Goal: Transaction & Acquisition: Purchase product/service

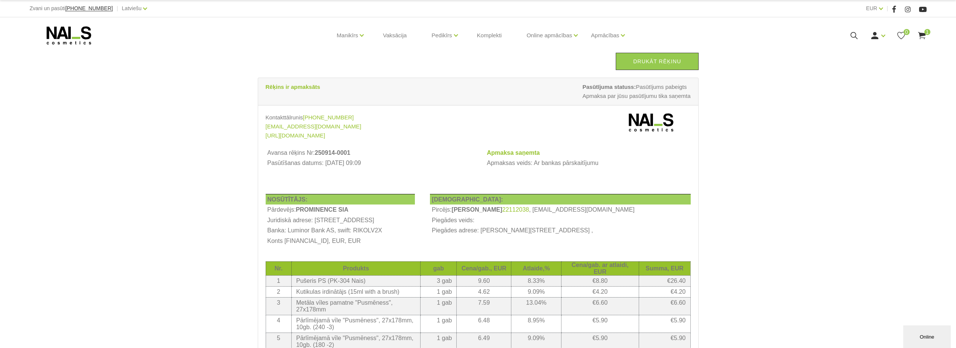
drag, startPoint x: 664, startPoint y: 62, endPoint x: 48, endPoint y: 310, distance: 663.9
click at [664, 62] on link "Drukāt rēķinu" at bounding box center [657, 61] width 83 height 17
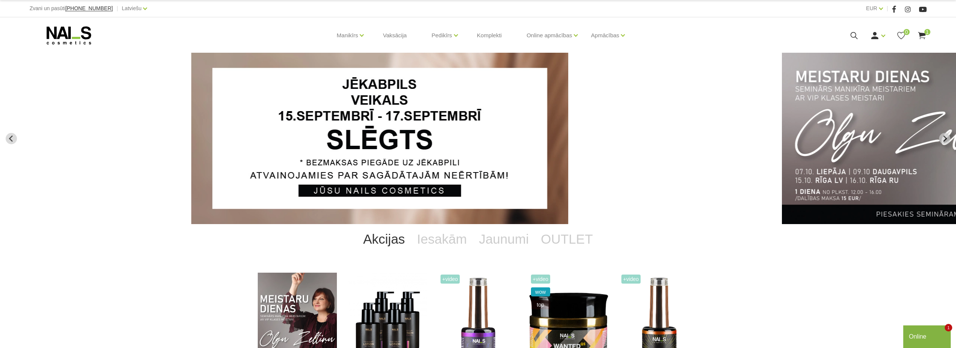
click at [853, 32] on use at bounding box center [853, 35] width 7 height 7
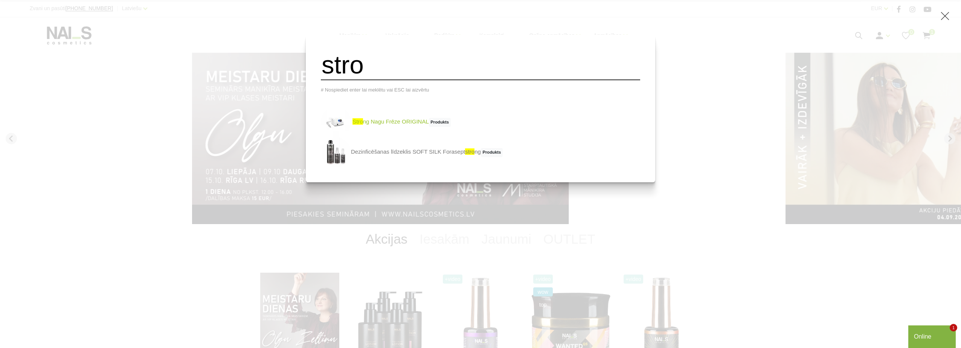
type input "stro"
click at [439, 127] on link "stro ng Nagu Frēze ORIGINAL Produkts" at bounding box center [386, 122] width 130 height 30
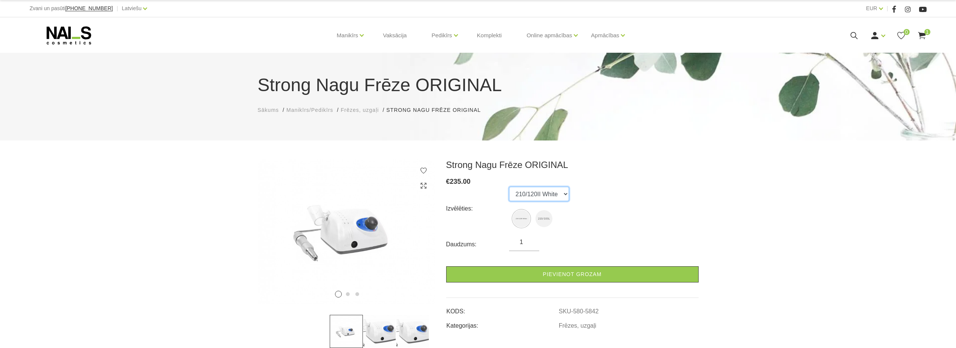
click at [564, 198] on select "210/120II White 210/105L" at bounding box center [539, 194] width 60 height 14
click at [509, 187] on select "210/120II White 210/105L" at bounding box center [539, 194] width 60 height 14
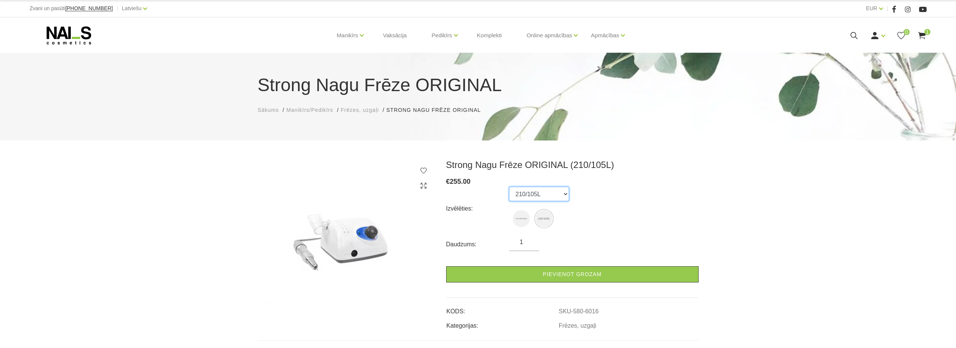
click at [564, 193] on select "210/120II White 210/105L" at bounding box center [539, 194] width 60 height 14
select select "5842"
click at [509, 187] on select "210/120II White 210/105L" at bounding box center [539, 194] width 60 height 14
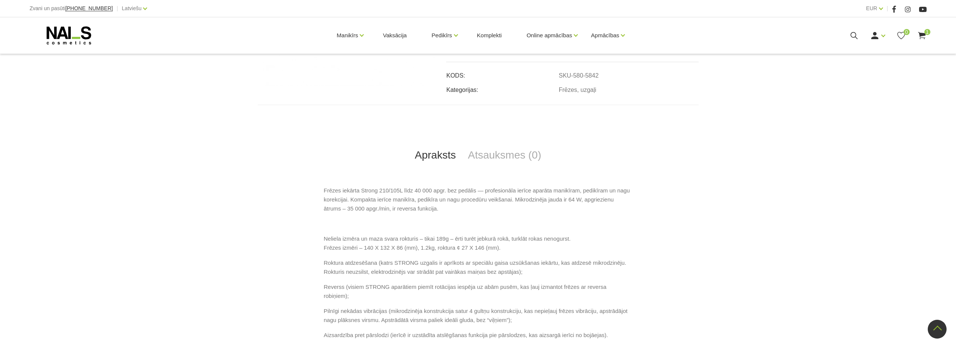
scroll to position [226, 0]
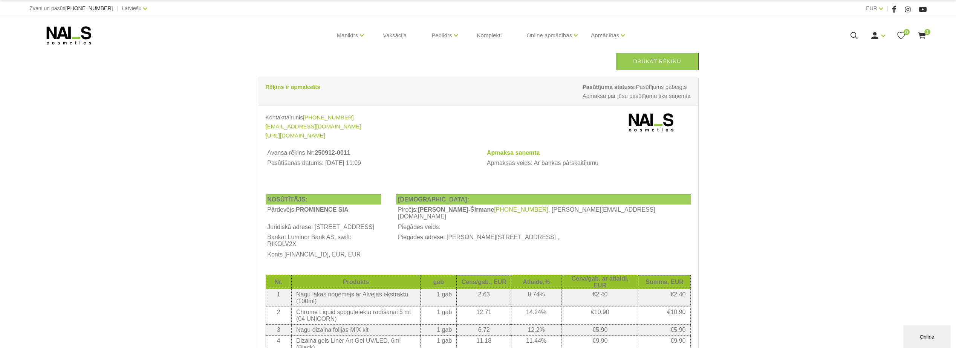
scroll to position [38, 0]
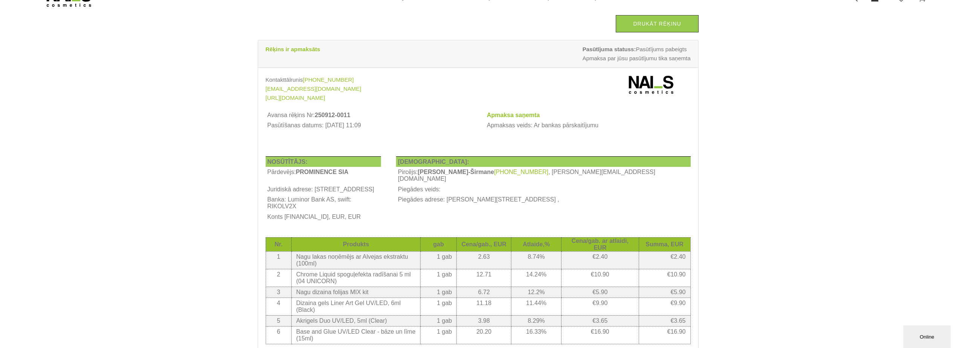
drag, startPoint x: 662, startPoint y: 23, endPoint x: 72, endPoint y: 306, distance: 655.2
click at [662, 23] on link "Drukāt rēķinu" at bounding box center [657, 23] width 83 height 17
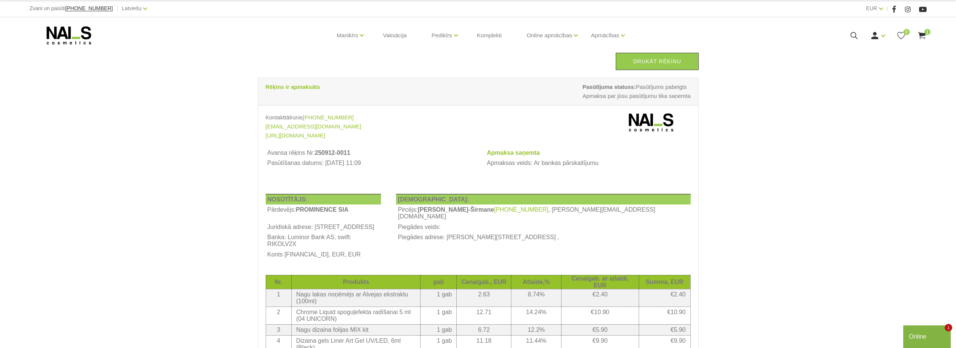
drag, startPoint x: 650, startPoint y: 65, endPoint x: 47, endPoint y: 304, distance: 648.8
click at [650, 65] on link "Drukāt rēķinu" at bounding box center [657, 61] width 83 height 17
